Goal: Task Accomplishment & Management: Manage account settings

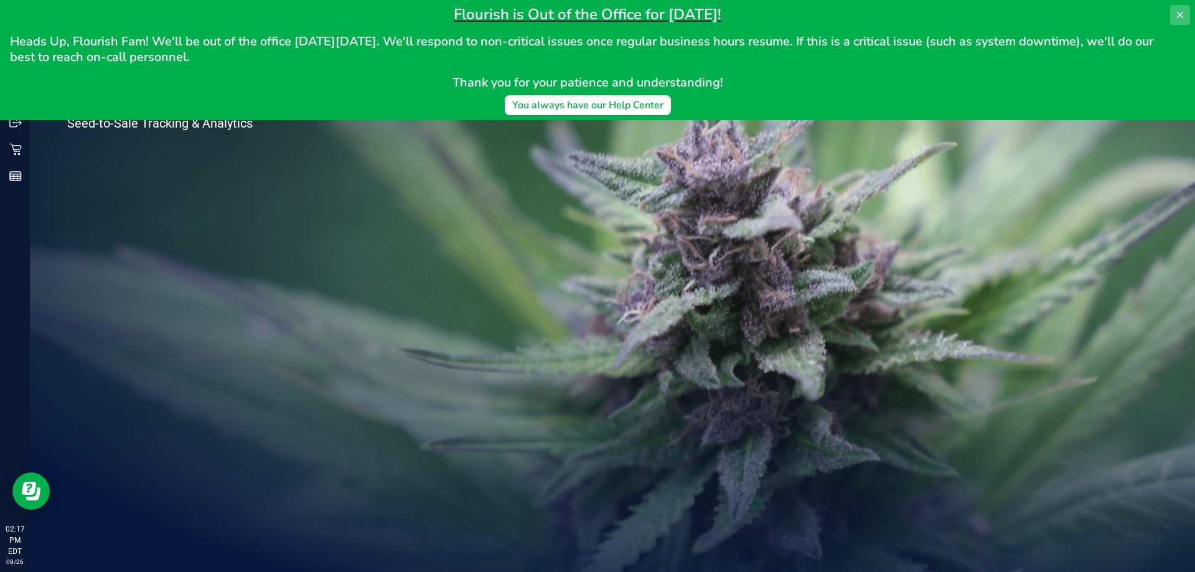
click at [1178, 17] on icon at bounding box center [1180, 15] width 6 height 6
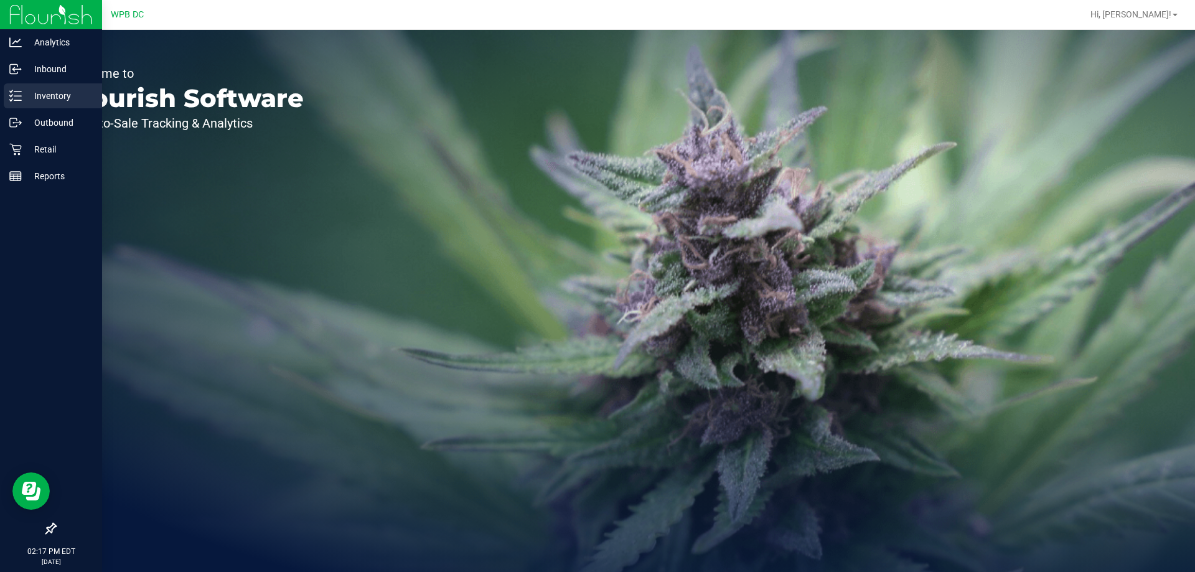
click at [70, 88] on p "Inventory" at bounding box center [59, 95] width 75 height 15
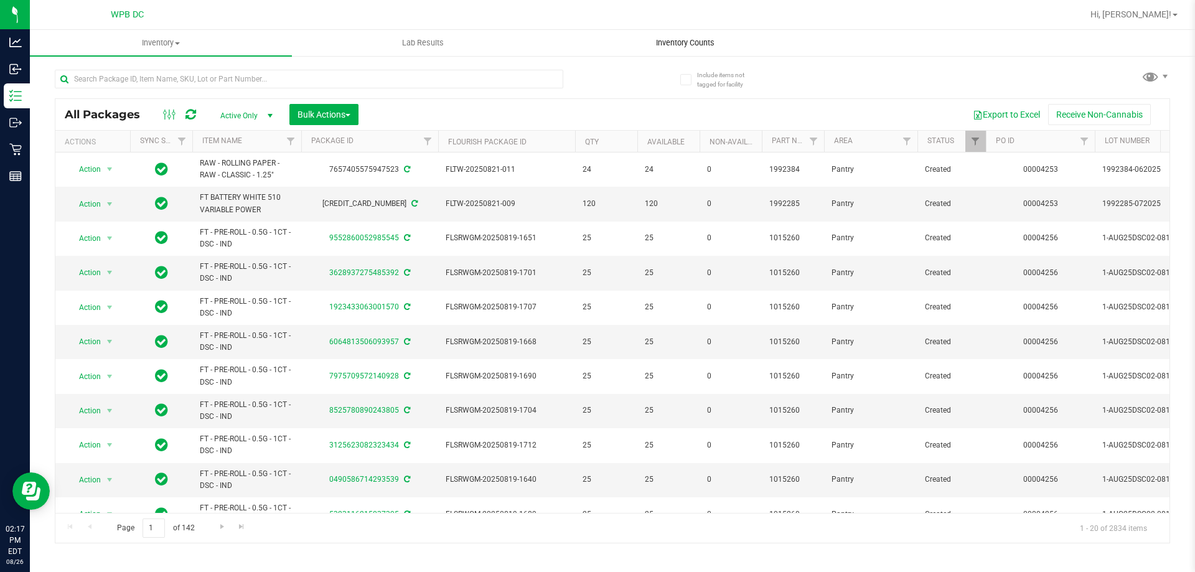
click at [680, 38] on span "Inventory Counts" at bounding box center [685, 42] width 92 height 11
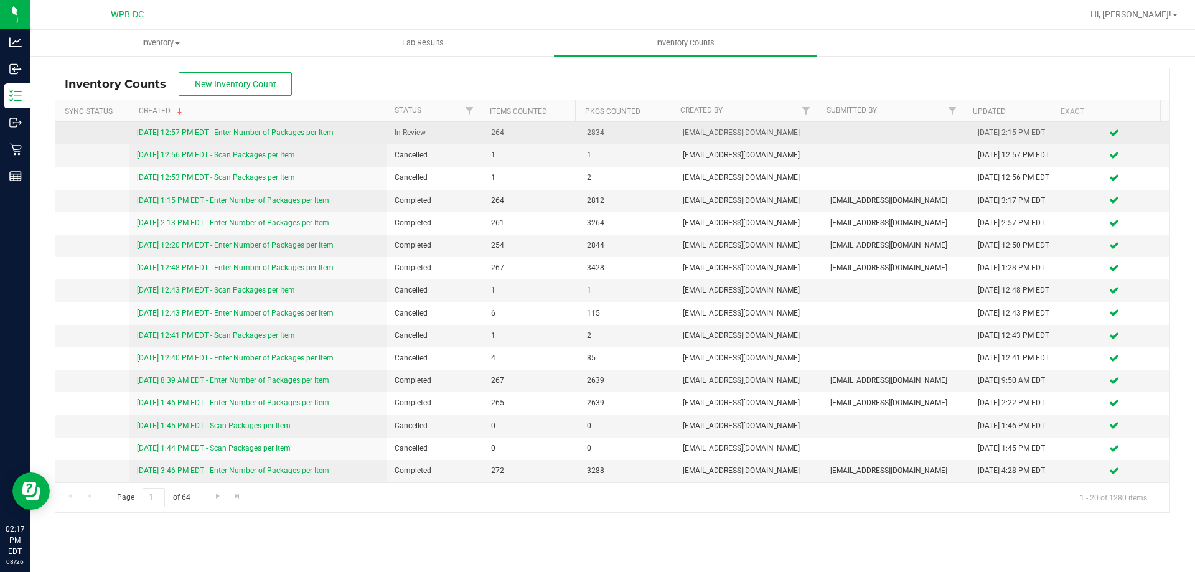
click at [310, 135] on link "[DATE] 12:57 PM EDT - Enter Number of Packages per Item" at bounding box center [235, 132] width 197 height 9
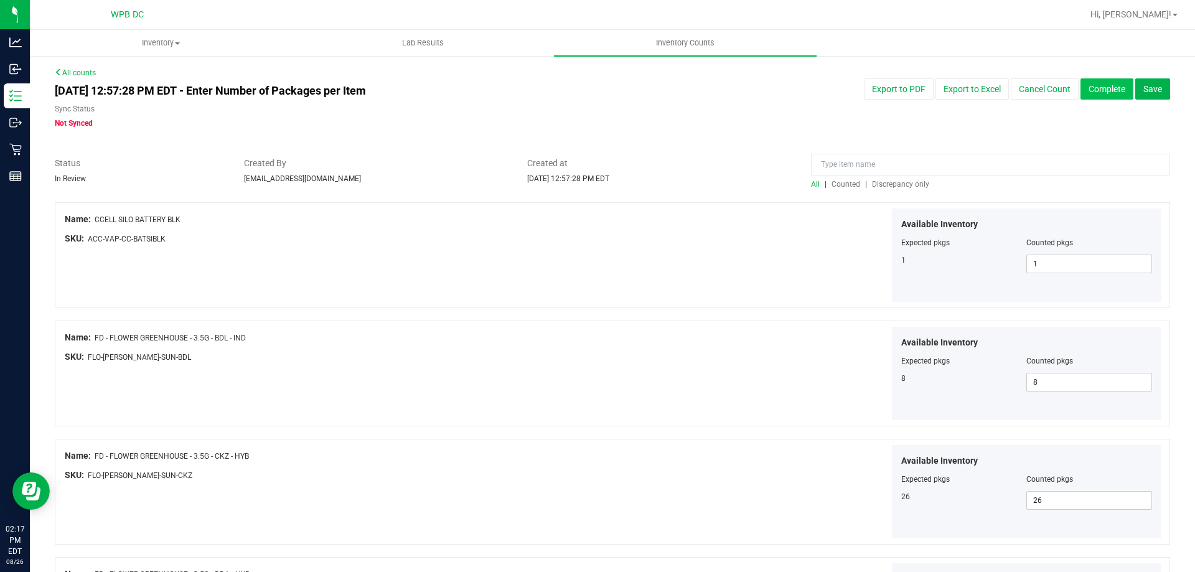
click at [1105, 93] on button "Complete" at bounding box center [1107, 88] width 53 height 21
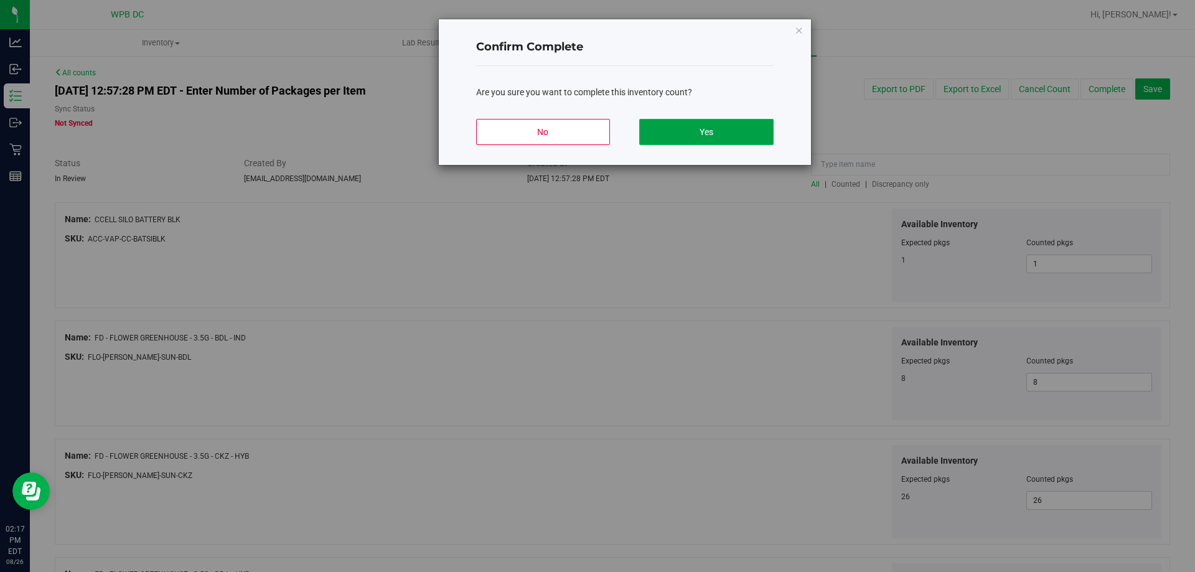
click at [719, 125] on button "Yes" at bounding box center [706, 132] width 134 height 26
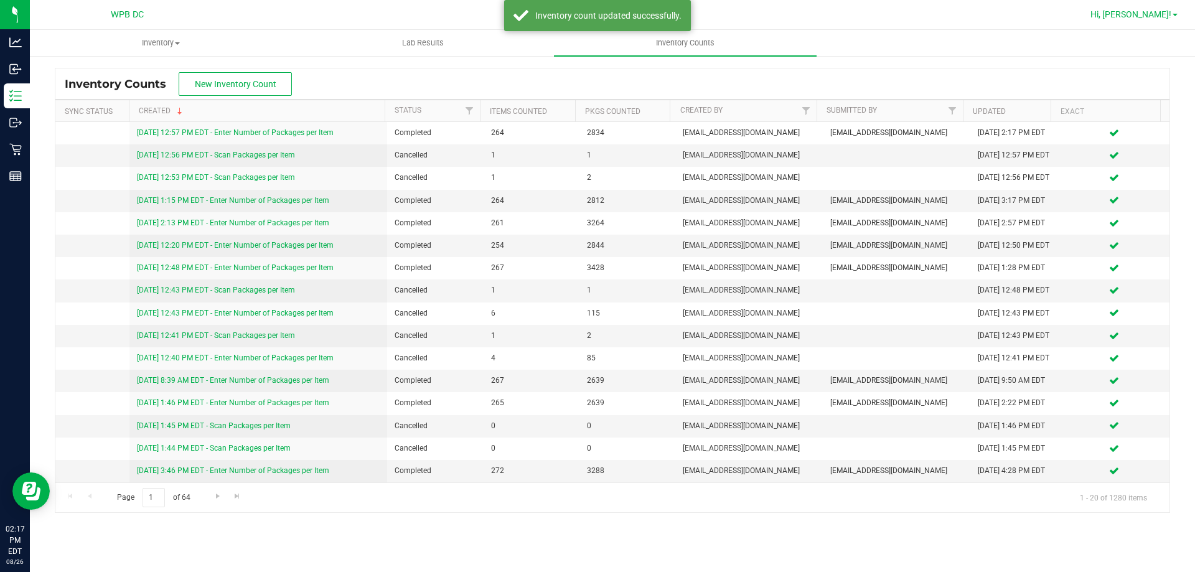
click at [1152, 16] on span "Hi, [PERSON_NAME]!" at bounding box center [1131, 14] width 81 height 10
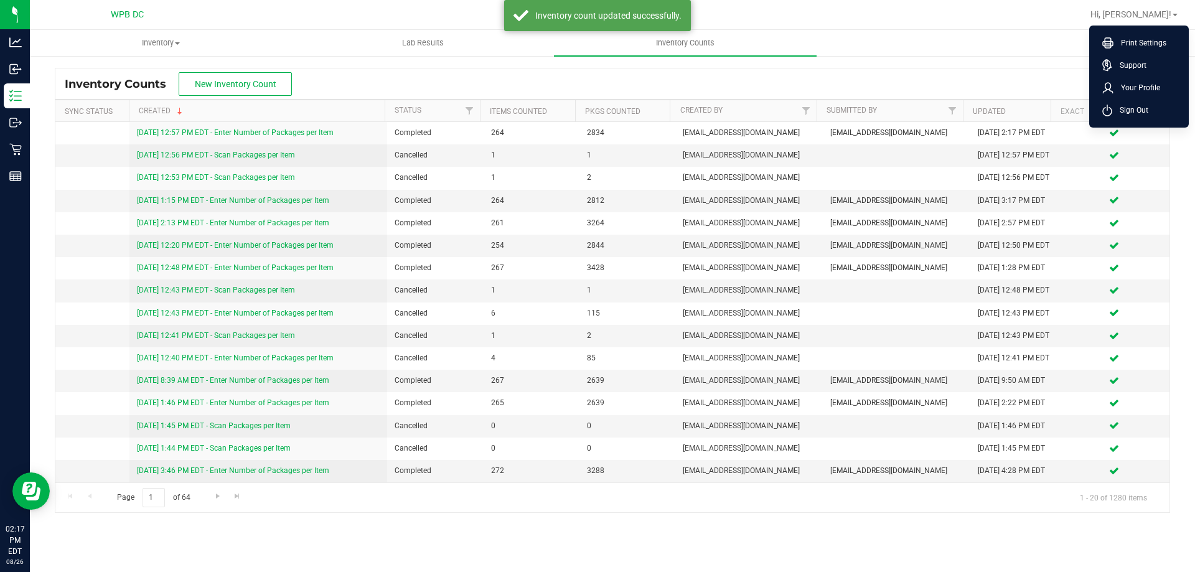
click at [1132, 105] on span "Sign Out" at bounding box center [1130, 110] width 36 height 12
